Goal: Task Accomplishment & Management: Use online tool/utility

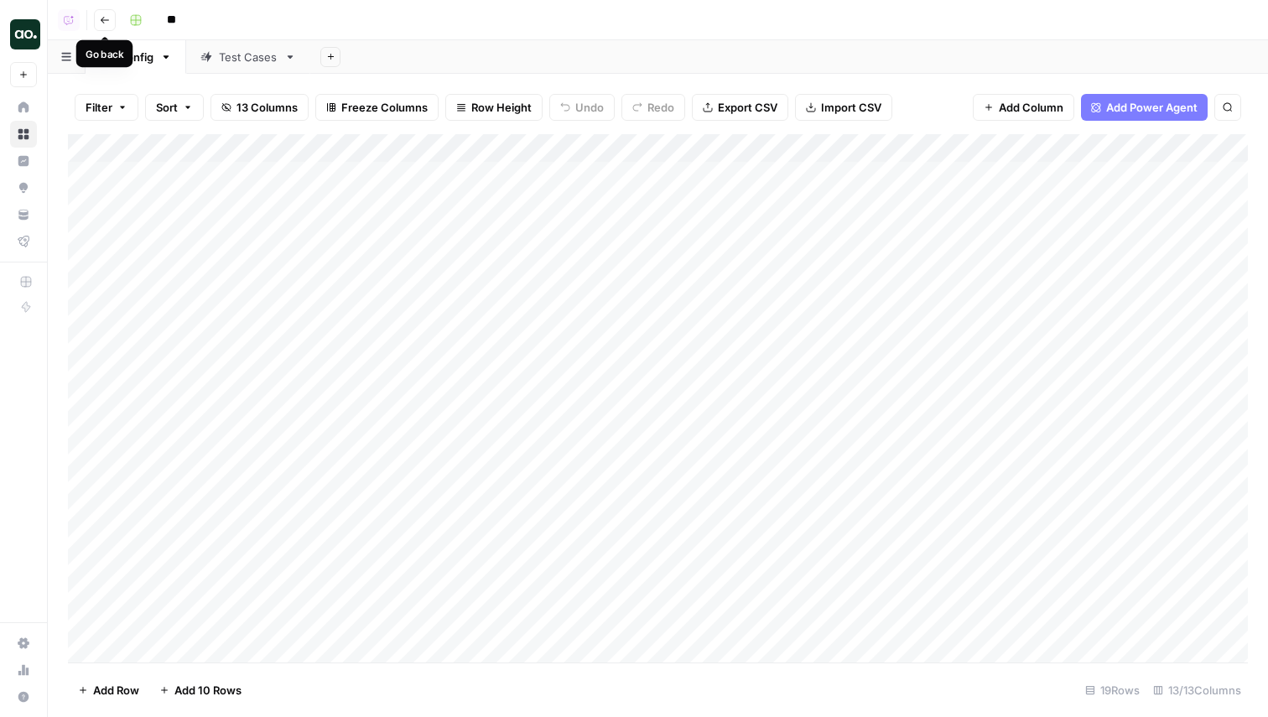
click at [103, 17] on icon "button" at bounding box center [105, 20] width 10 height 10
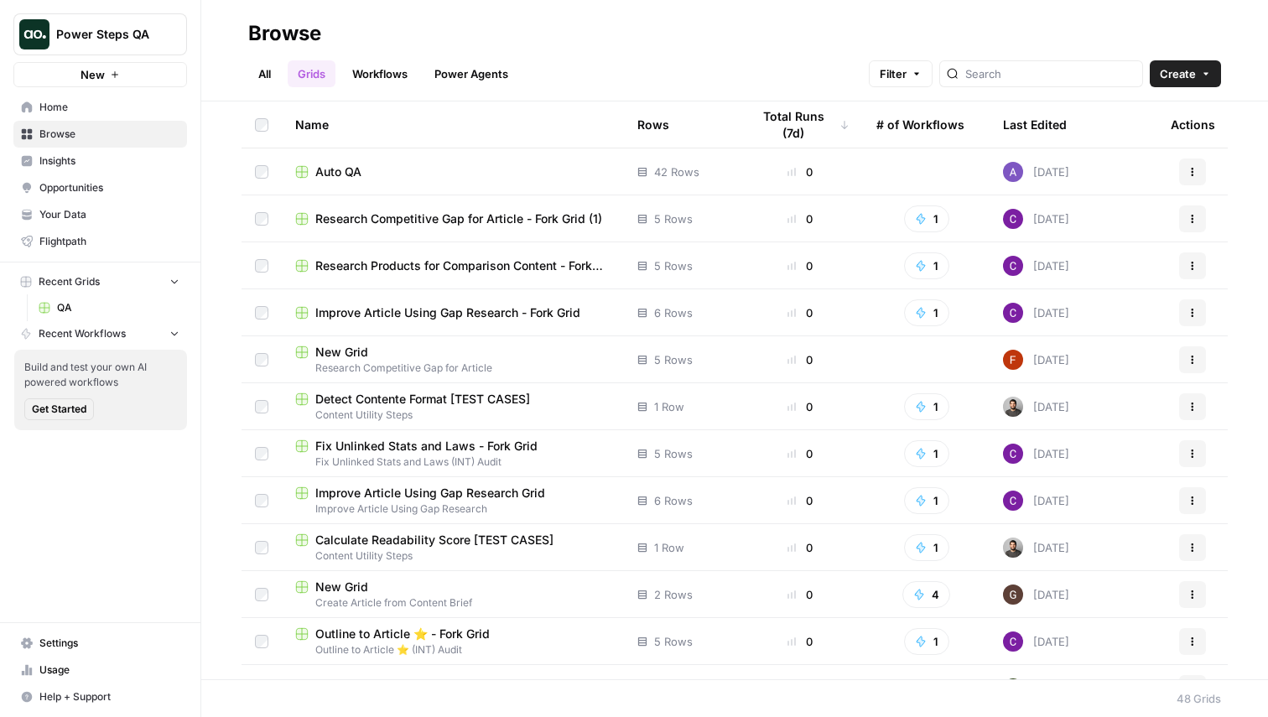
click at [1035, 125] on div "Last Edited" at bounding box center [1035, 125] width 64 height 46
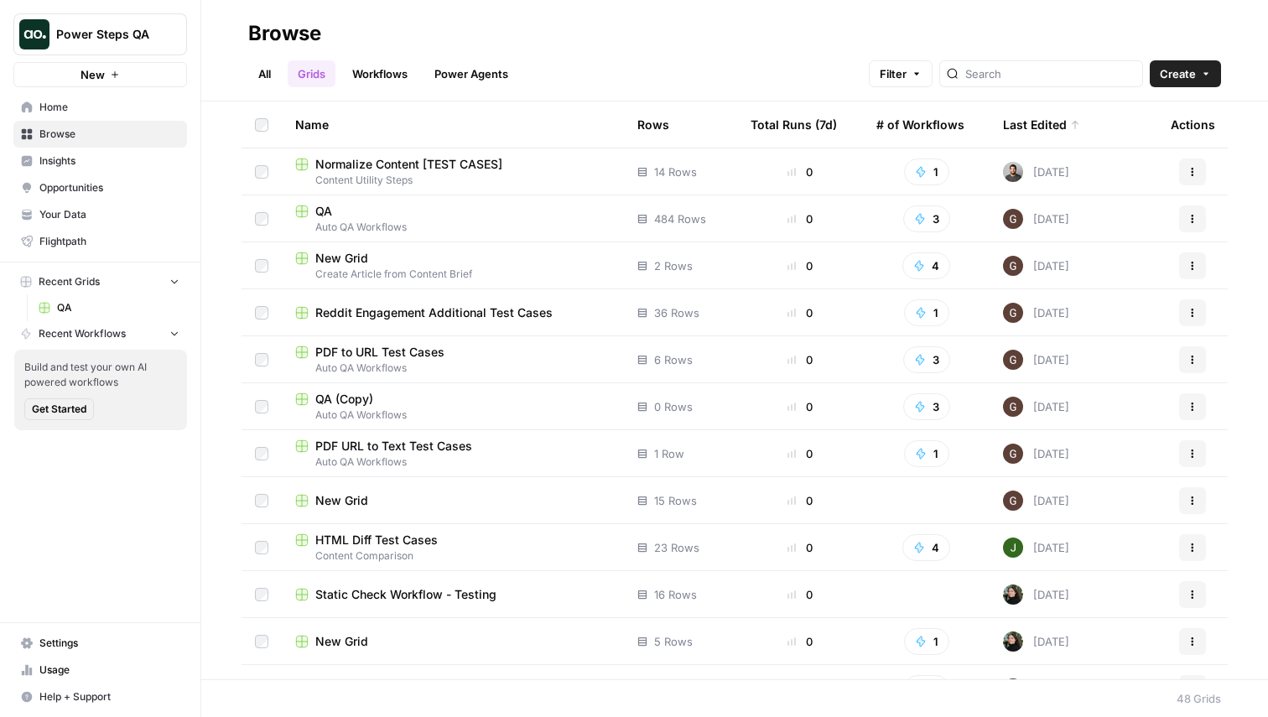
click at [322, 206] on span "QA" at bounding box center [323, 211] width 17 height 17
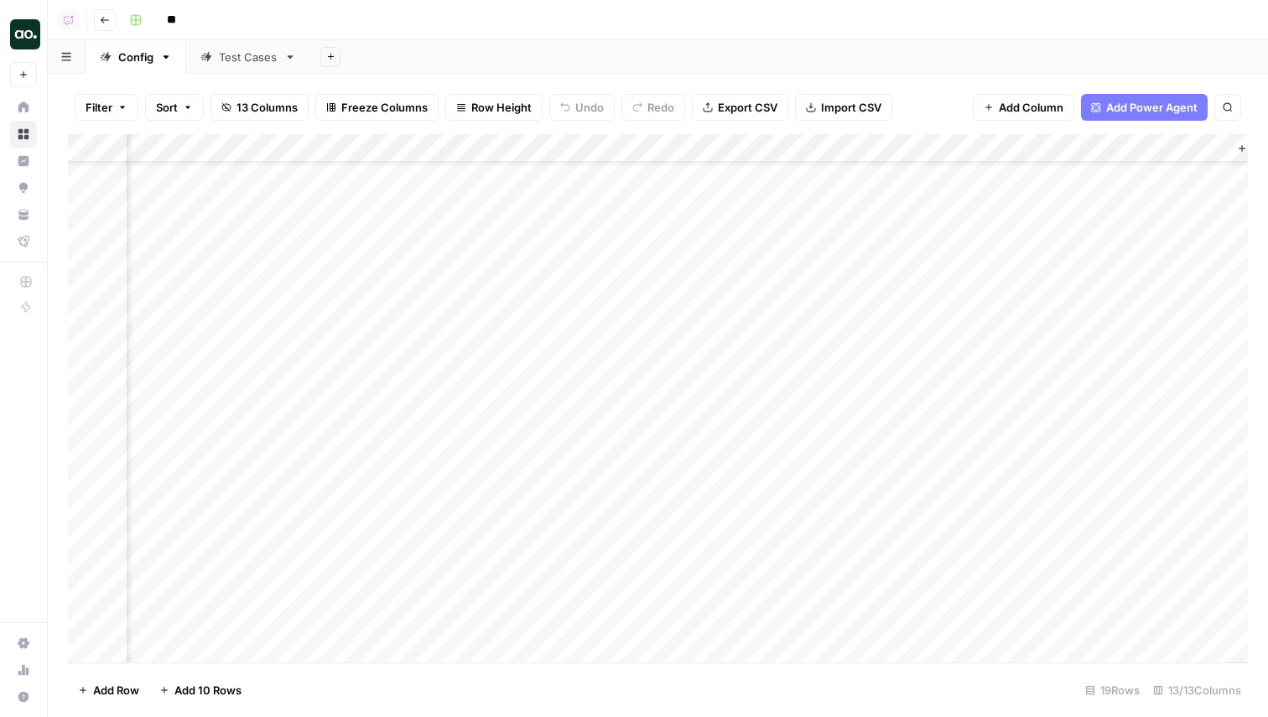
scroll to position [68, 1199]
click at [467, 422] on div "Add Column" at bounding box center [658, 398] width 1180 height 529
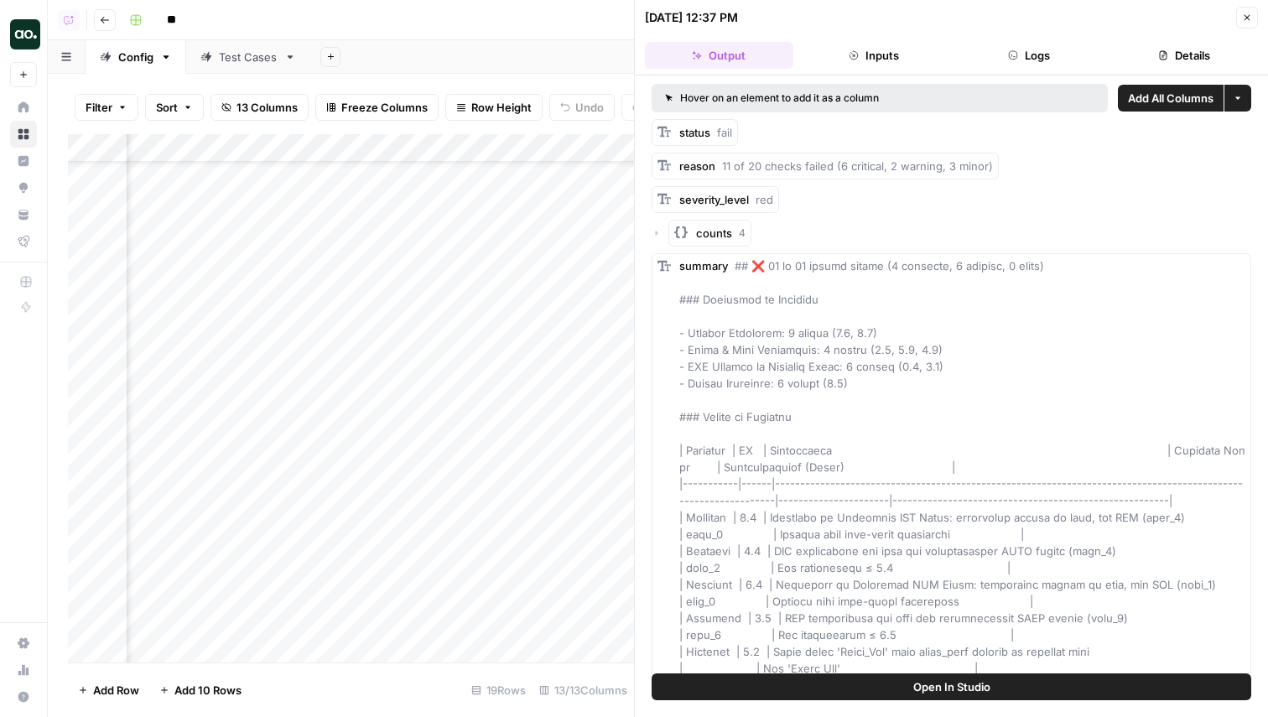
click at [1246, 25] on button "Close" at bounding box center [1248, 18] width 22 height 22
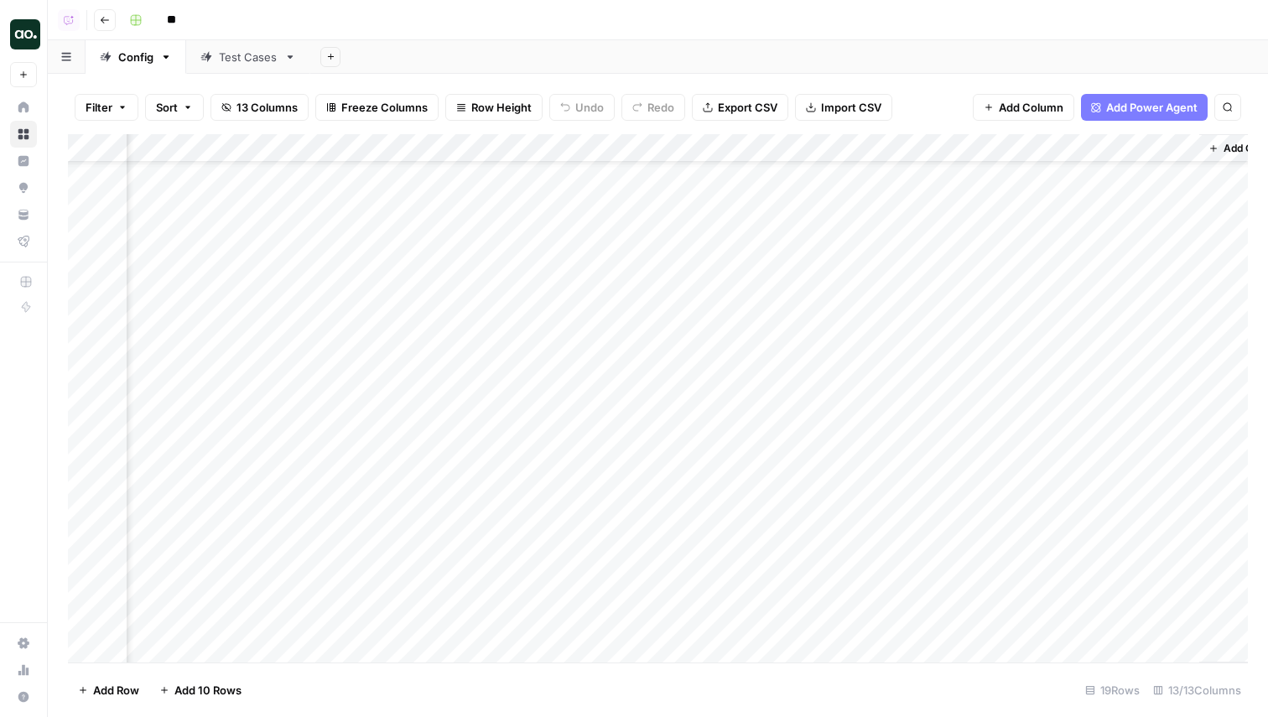
click at [209, 64] on div "Test Cases" at bounding box center [239, 57] width 77 height 17
click at [134, 55] on div "Config" at bounding box center [135, 57] width 35 height 17
click at [239, 60] on div "Test Cases" at bounding box center [248, 57] width 59 height 17
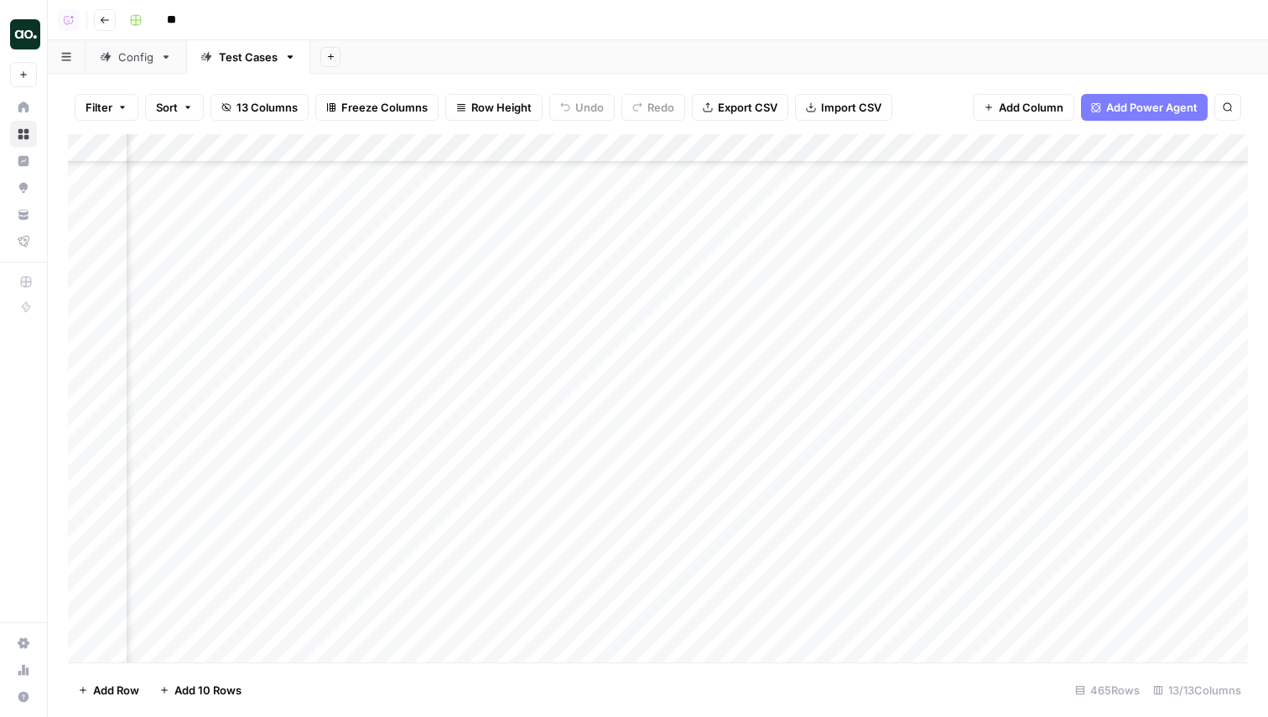
click at [133, 60] on div "Config" at bounding box center [135, 57] width 35 height 17
